Goal: Information Seeking & Learning: Check status

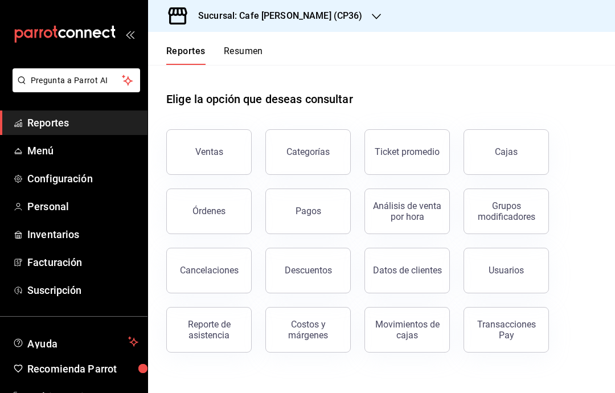
click at [224, 207] on div "Órdenes" at bounding box center [208, 210] width 33 height 11
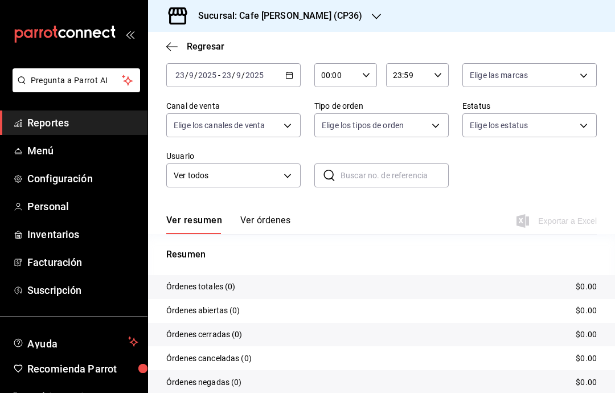
scroll to position [59, 0]
click at [281, 217] on button "Ver órdenes" at bounding box center [265, 224] width 50 height 19
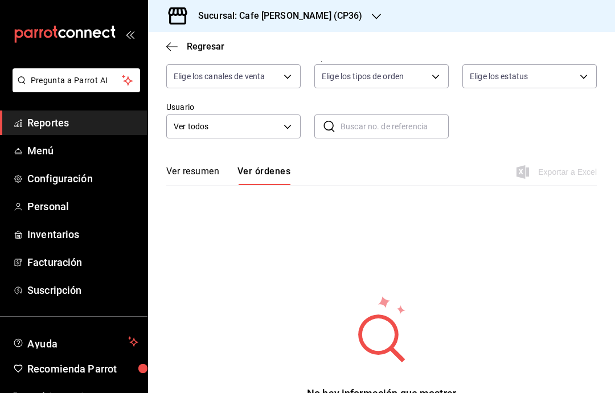
scroll to position [107, 0]
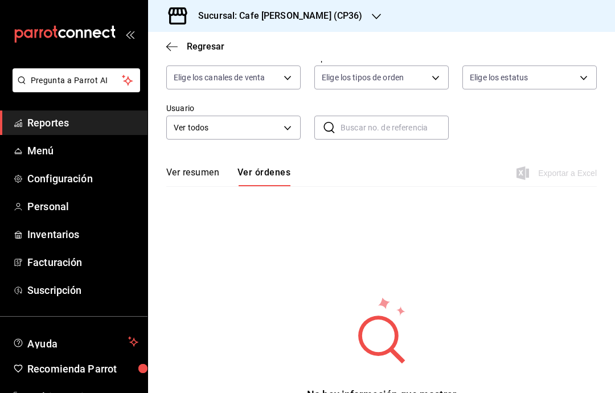
click at [320, 13] on h3 "Sucursal: Cafe [PERSON_NAME] (CP36)" at bounding box center [276, 16] width 174 height 14
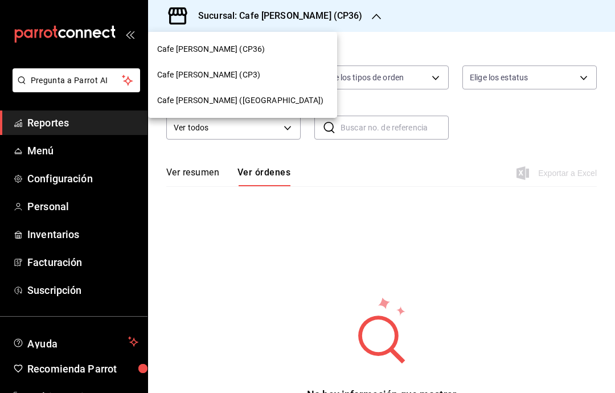
click at [233, 77] on div "Cafe [PERSON_NAME] (CP3)" at bounding box center [242, 75] width 171 height 12
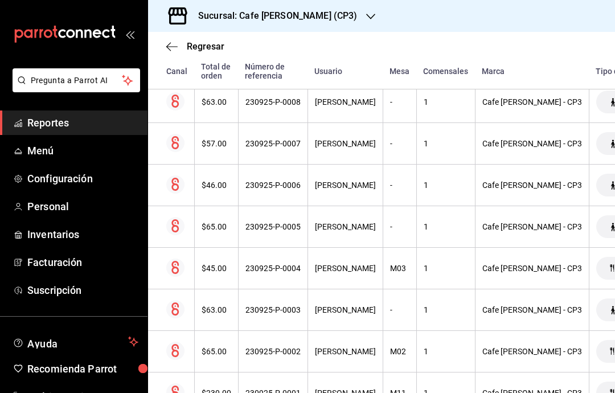
scroll to position [310, 0]
click at [267, 268] on div "230925-P-0004" at bounding box center [272, 268] width 55 height 9
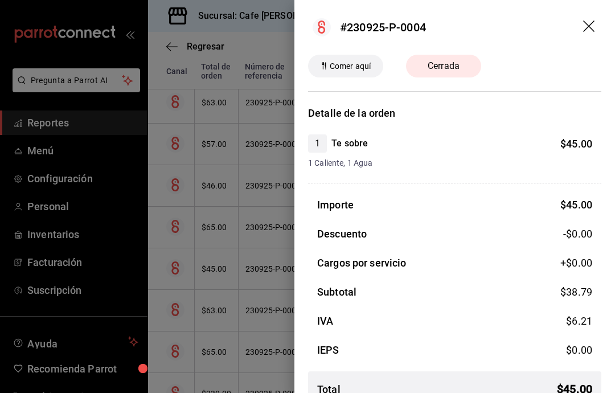
click at [218, 129] on div at bounding box center [307, 196] width 615 height 393
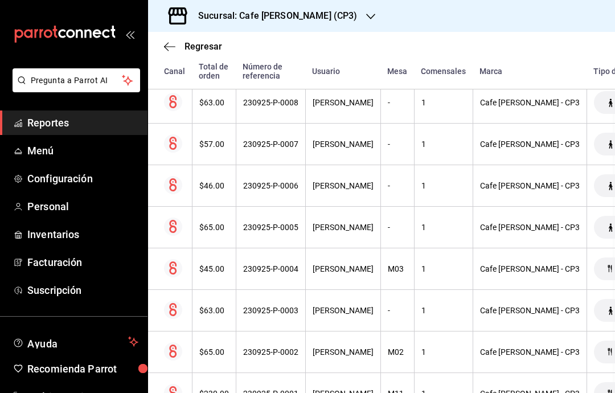
scroll to position [310, 3]
click at [217, 352] on div "$65.00" at bounding box center [213, 351] width 30 height 9
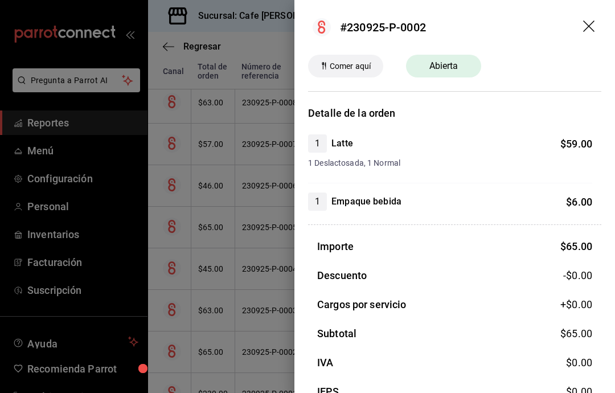
click at [232, 135] on div at bounding box center [307, 196] width 615 height 393
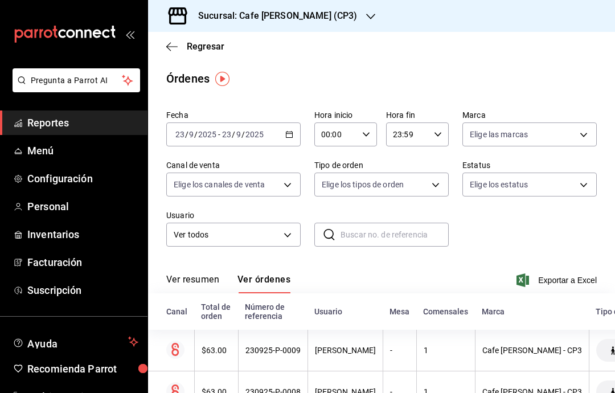
scroll to position [0, 0]
click at [366, 15] on icon "button" at bounding box center [370, 17] width 9 height 6
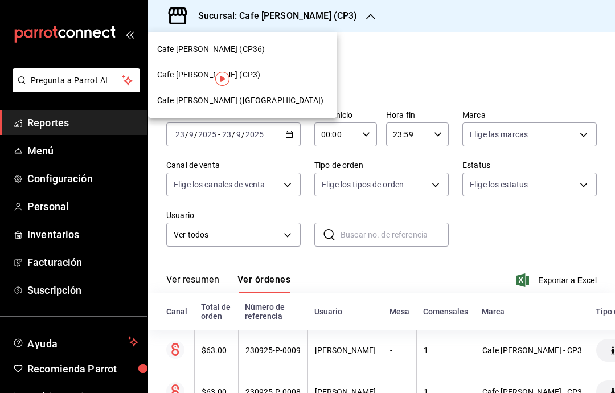
click at [226, 102] on span "Cafe [PERSON_NAME] ([GEOGRAPHIC_DATA])" at bounding box center [240, 100] width 166 height 12
